Goal: Check status: Check status

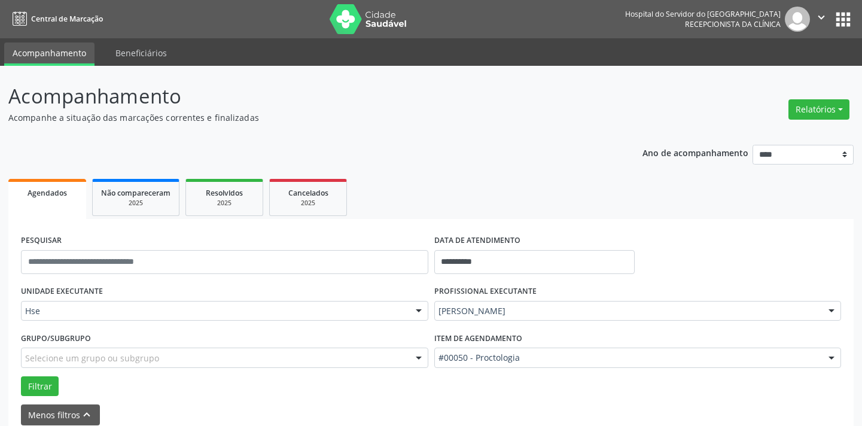
scroll to position [57, 0]
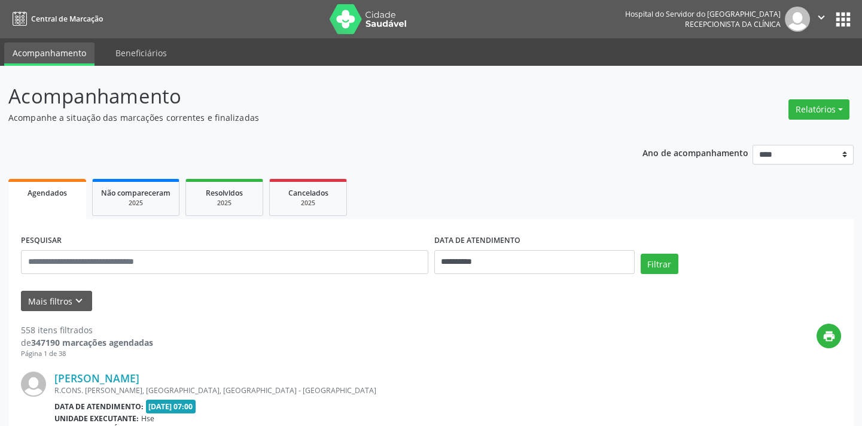
click at [196, 0] on nav "Central de Marcação Hospital do Servidor do [GEOGRAPHIC_DATA] Recepcionista da …" at bounding box center [431, 19] width 862 height 38
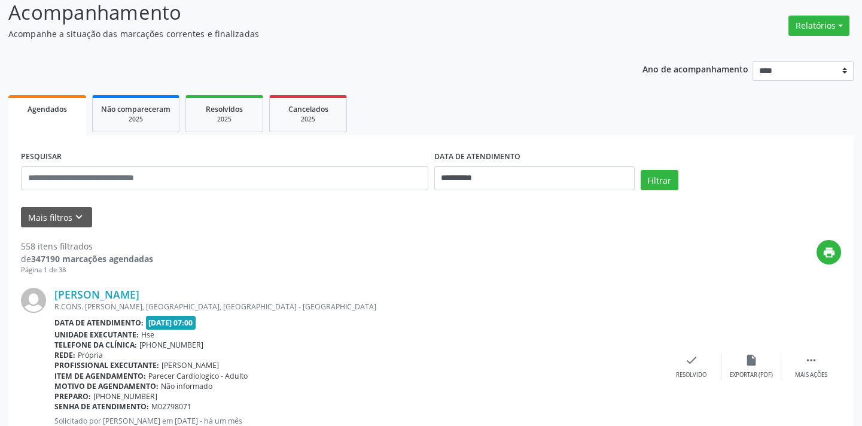
scroll to position [108, 0]
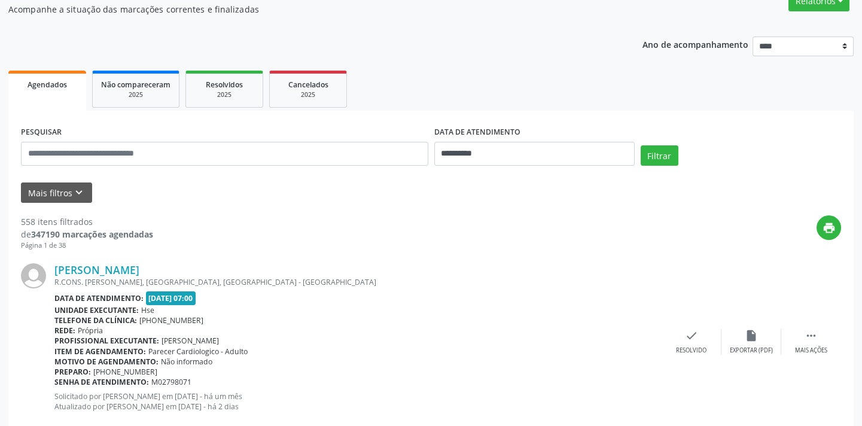
click at [51, 179] on form "**********" at bounding box center [431, 163] width 820 height 80
click at [56, 193] on button "Mais filtros keyboard_arrow_down" at bounding box center [56, 192] width 71 height 21
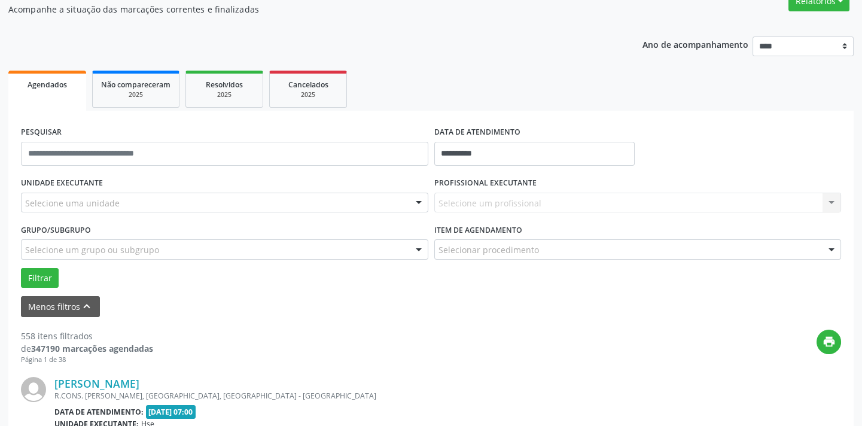
click at [298, 210] on div "Selecione uma unidade" at bounding box center [224, 203] width 407 height 20
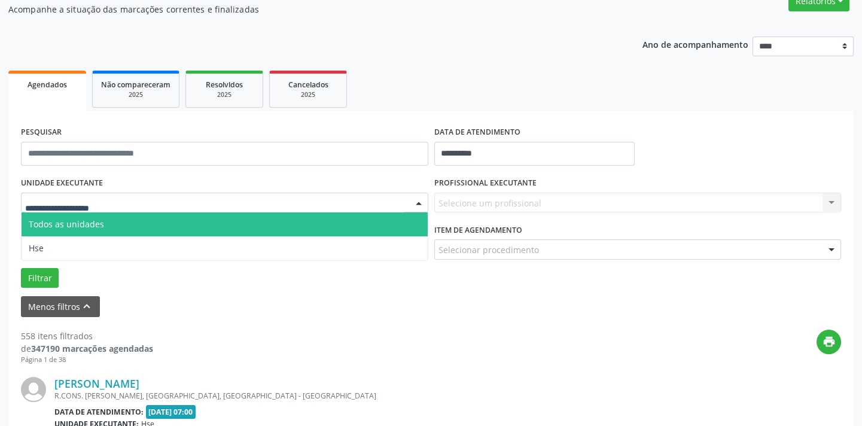
click at [281, 230] on span "Todos as unidades" at bounding box center [225, 224] width 406 height 24
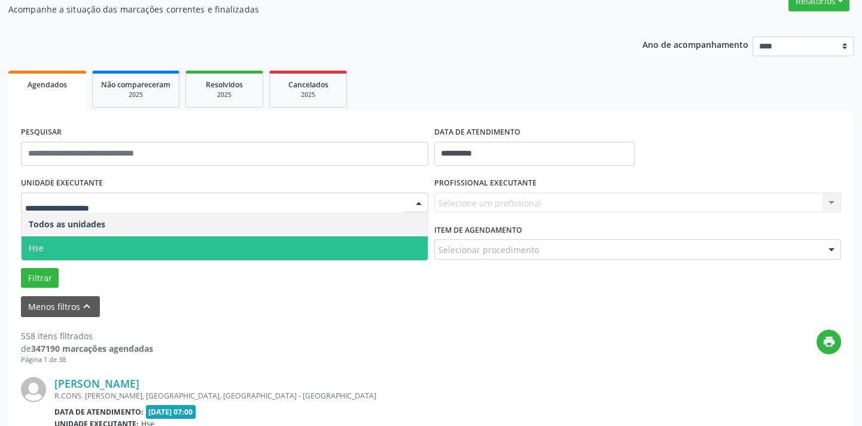
click at [239, 242] on span "Hse" at bounding box center [225, 248] width 406 height 24
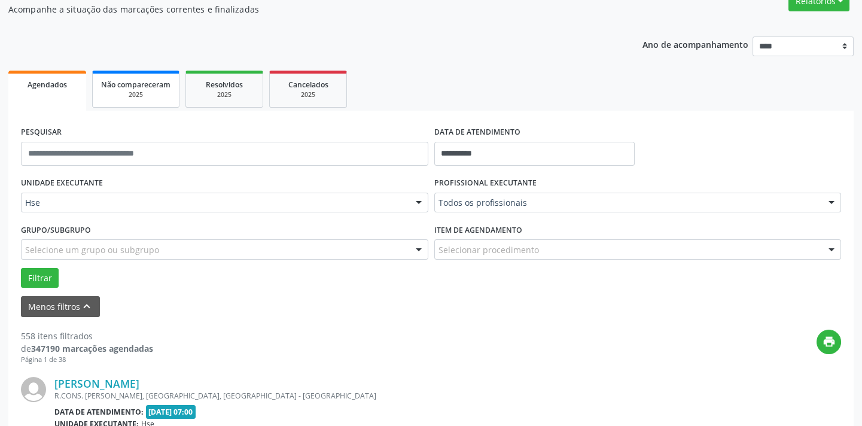
click at [144, 75] on link "Não compareceram 2025" at bounding box center [135, 89] width 87 height 37
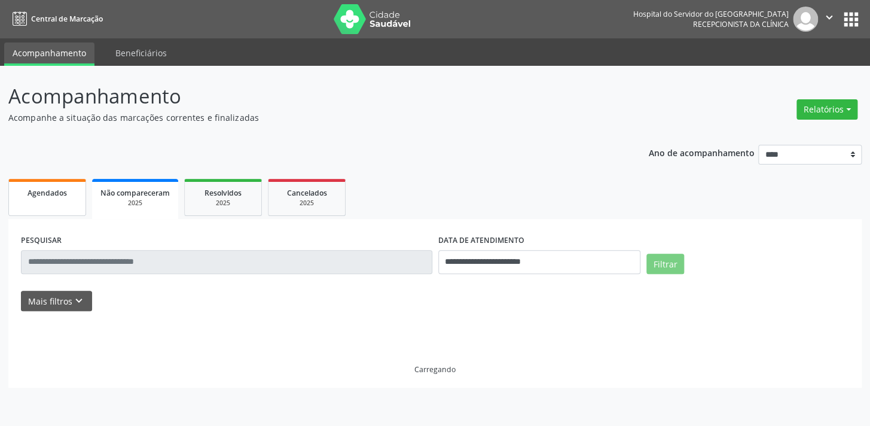
click at [45, 199] on link "Agendados" at bounding box center [47, 197] width 78 height 37
